Goal: Information Seeking & Learning: Learn about a topic

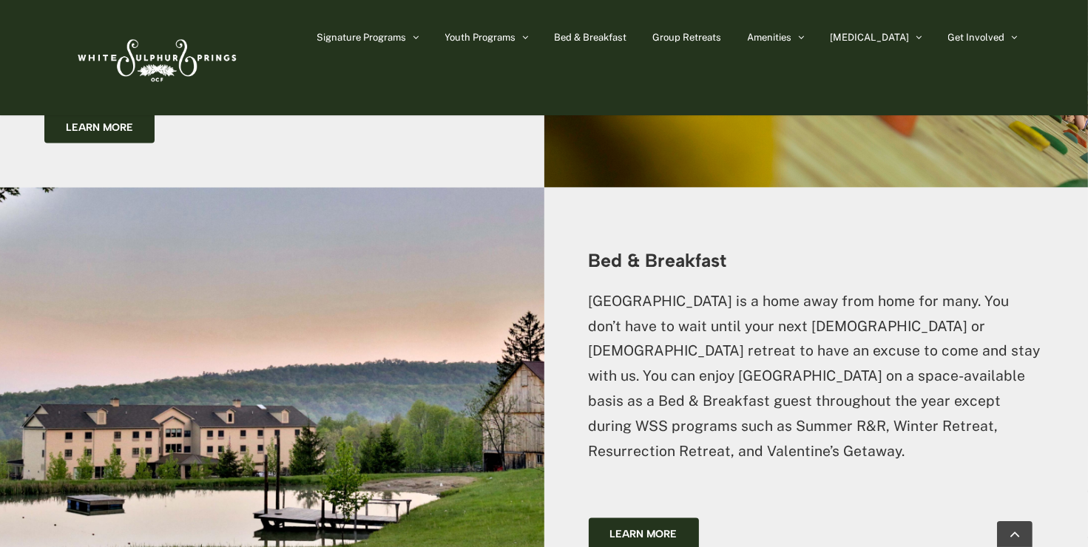
scroll to position [1998, 0]
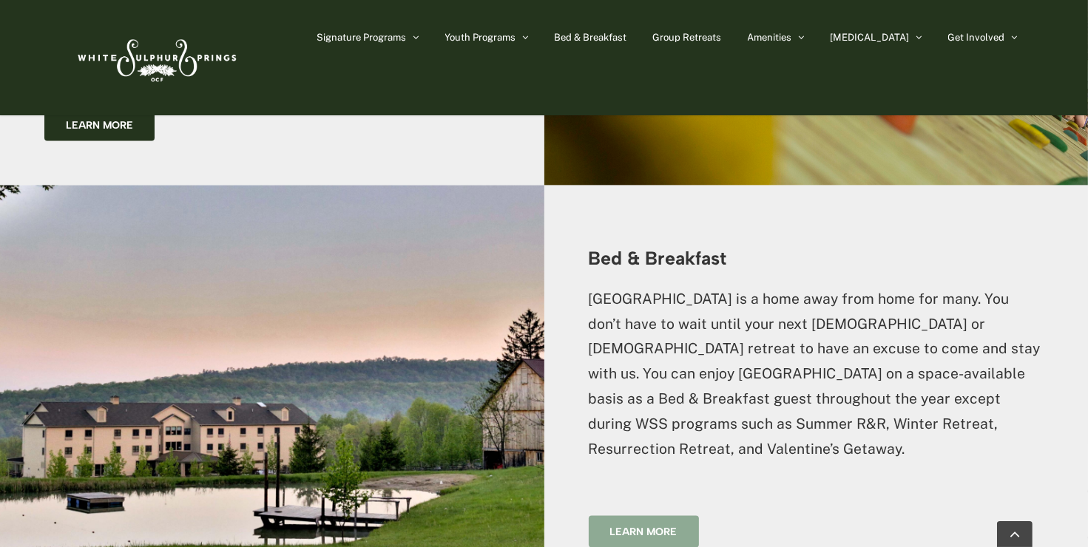
click at [668, 526] on span "Learn more" at bounding box center [643, 532] width 67 height 13
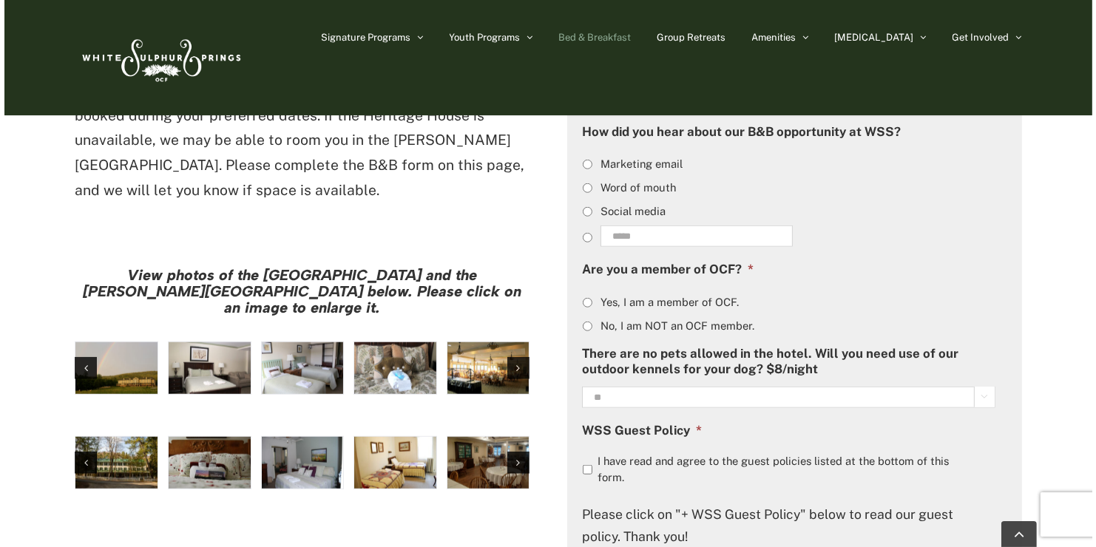
scroll to position [1178, 0]
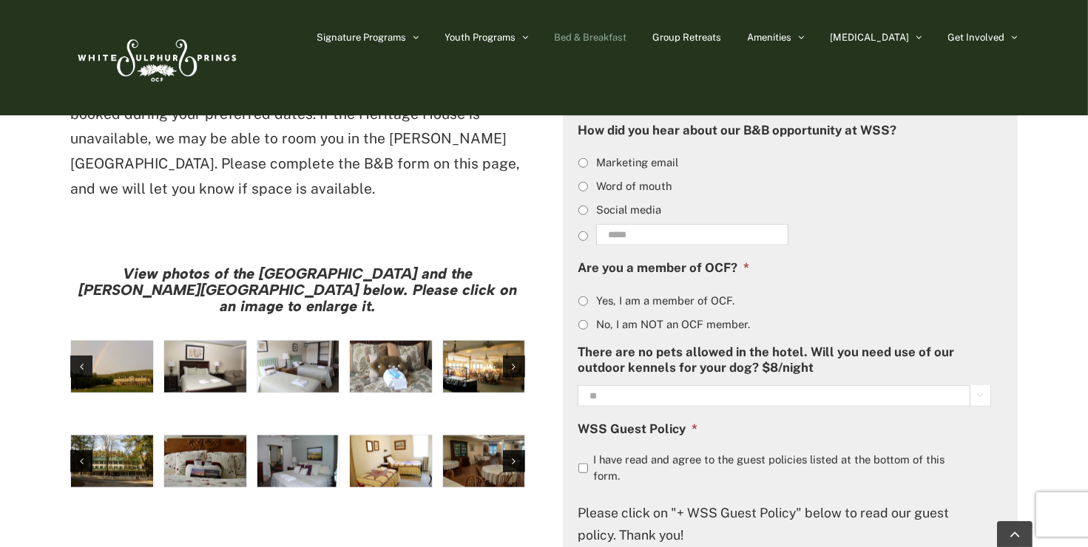
click at [120, 341] on img "large-heritage" at bounding box center [112, 367] width 82 height 52
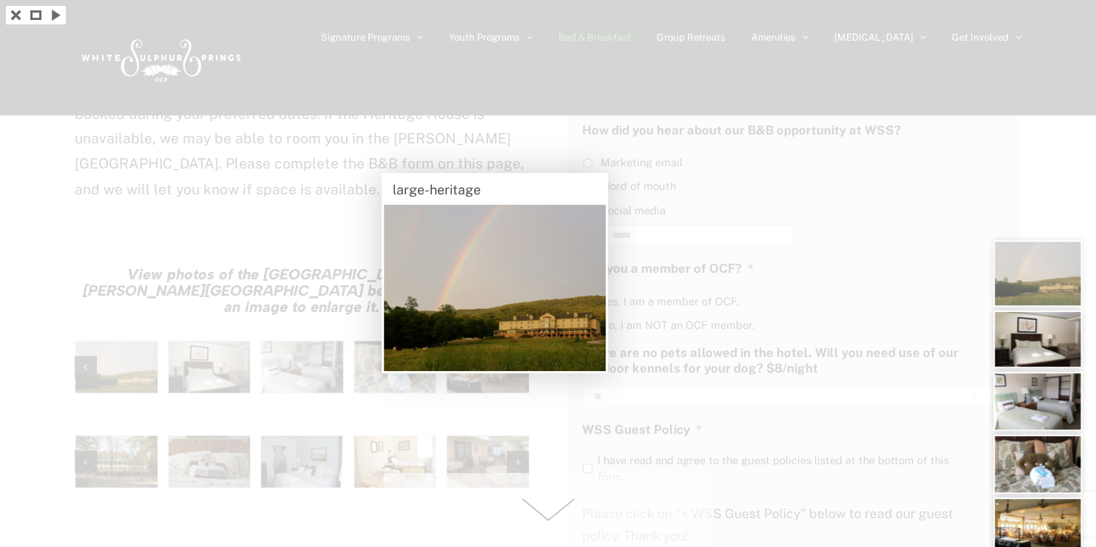
click at [1018, 337] on img at bounding box center [1037, 340] width 89 height 58
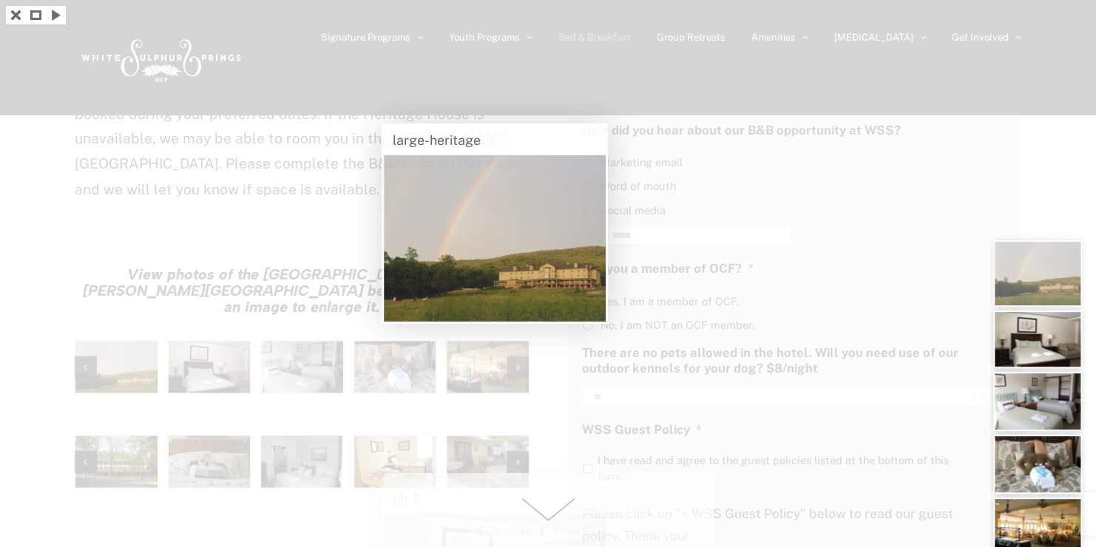
click at [1018, 337] on img at bounding box center [1037, 340] width 89 height 58
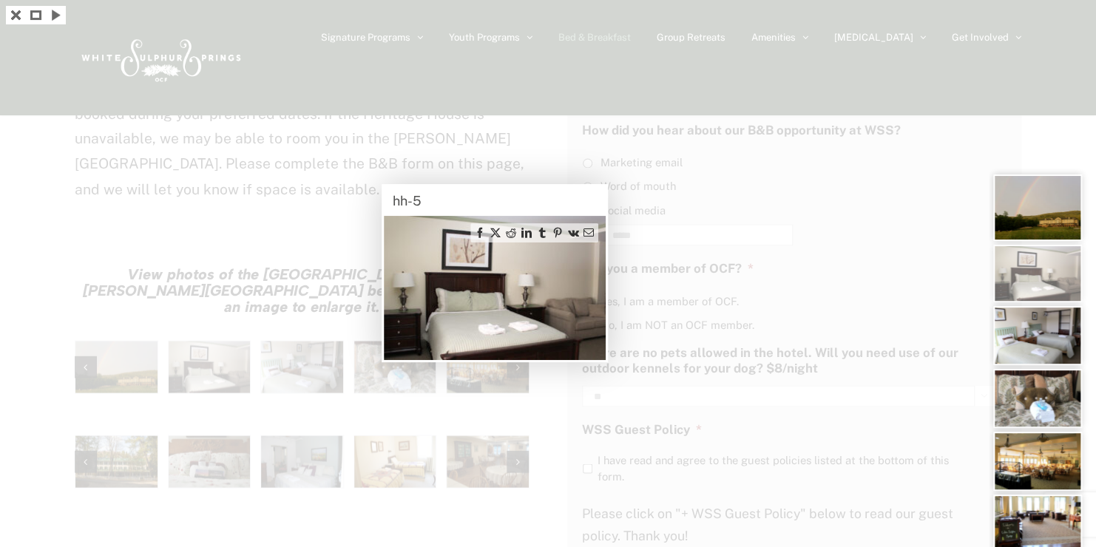
click at [1018, 337] on img at bounding box center [1037, 335] width 89 height 59
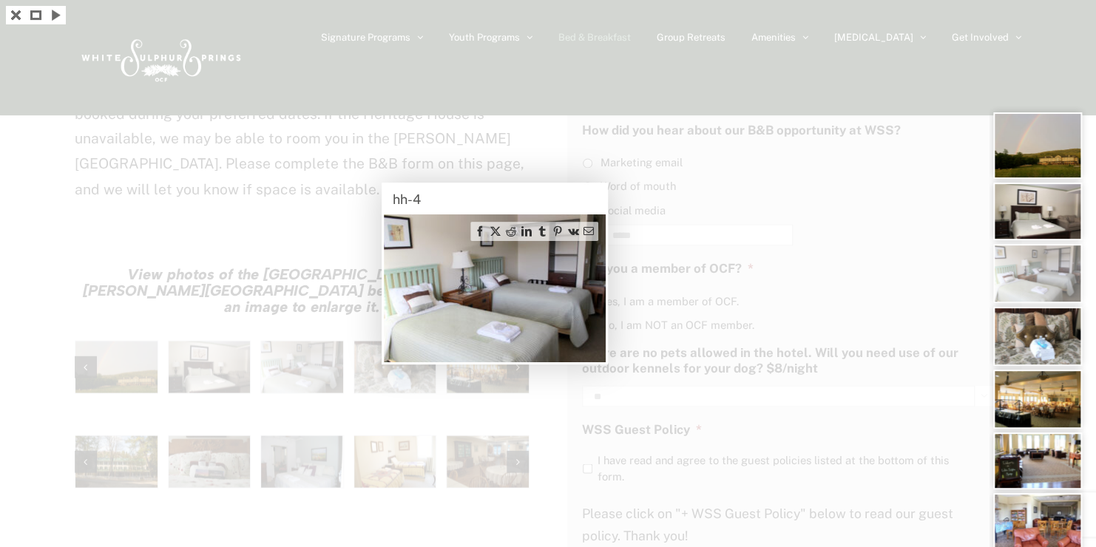
click at [1018, 337] on img at bounding box center [1037, 336] width 89 height 59
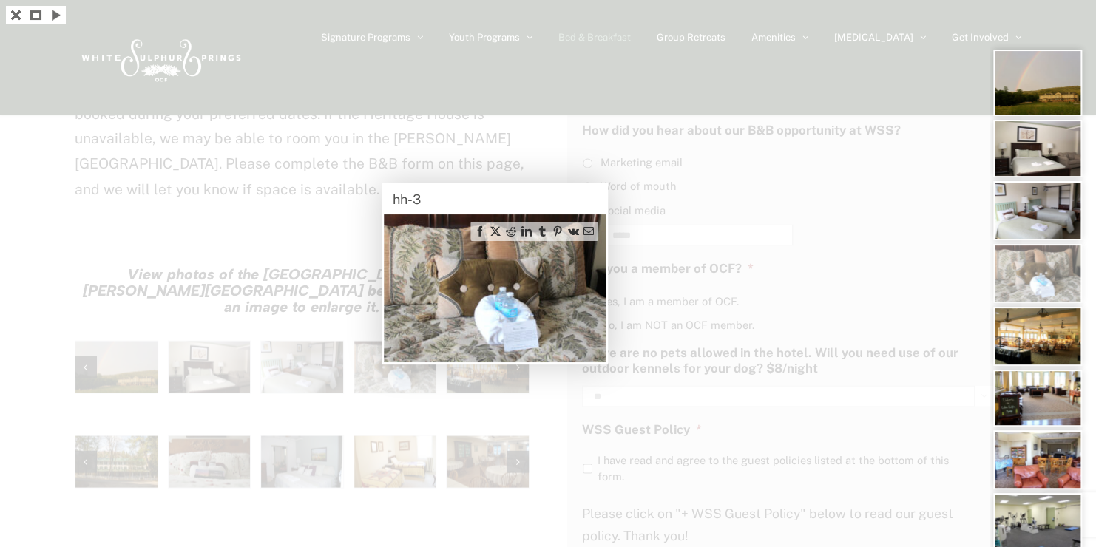
click at [1018, 337] on img at bounding box center [1037, 336] width 89 height 59
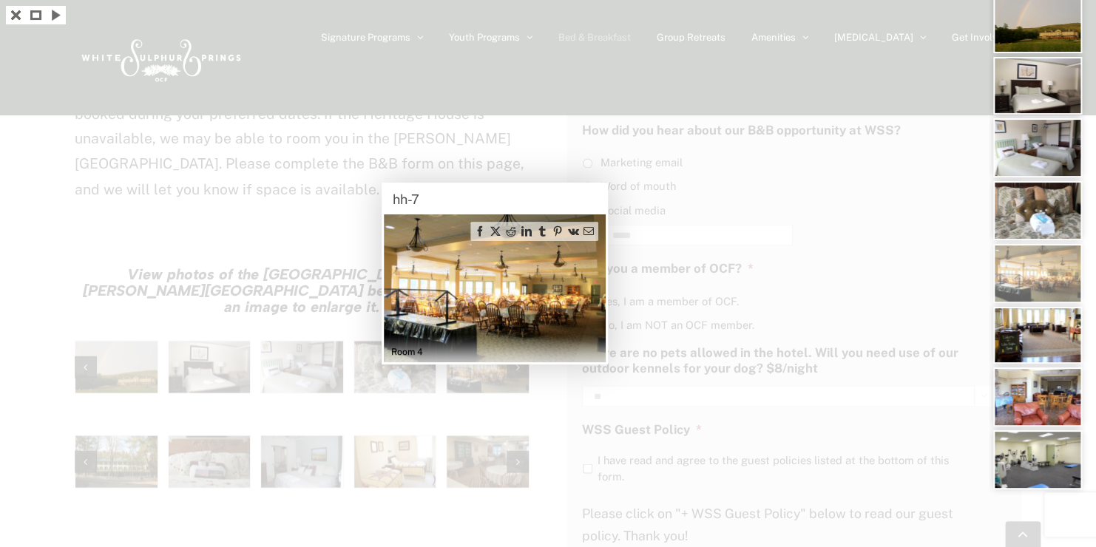
click at [1018, 337] on img at bounding box center [1037, 335] width 89 height 57
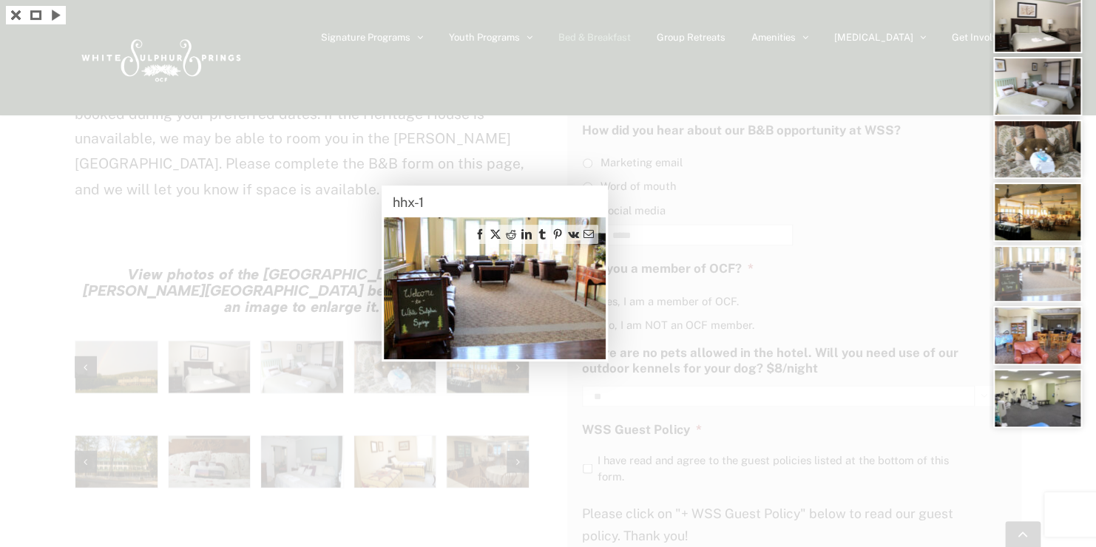
click at [1018, 337] on img at bounding box center [1037, 335] width 89 height 59
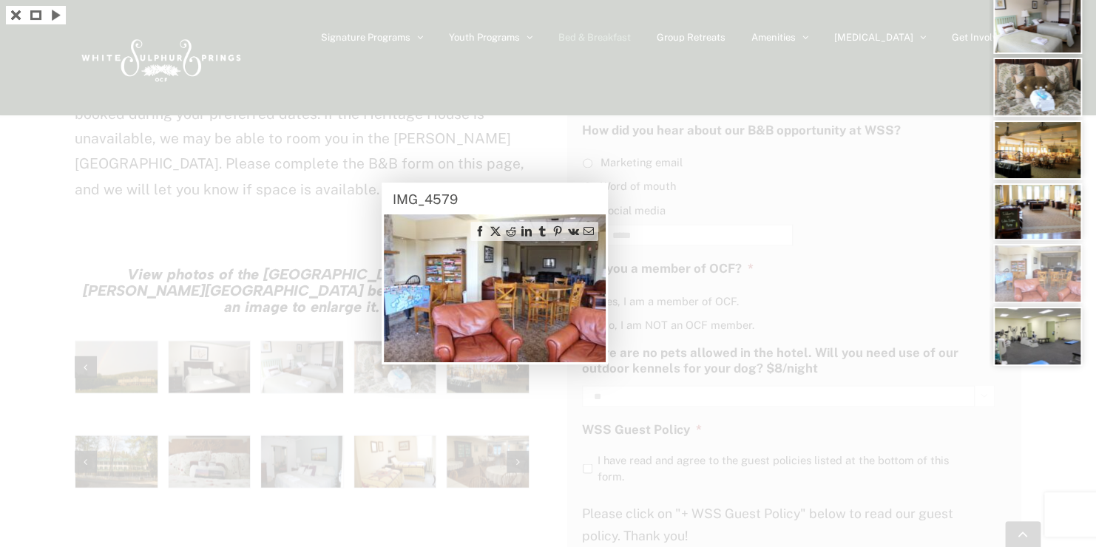
click at [1018, 337] on img at bounding box center [1037, 336] width 89 height 59
